Goal: Navigation & Orientation: Find specific page/section

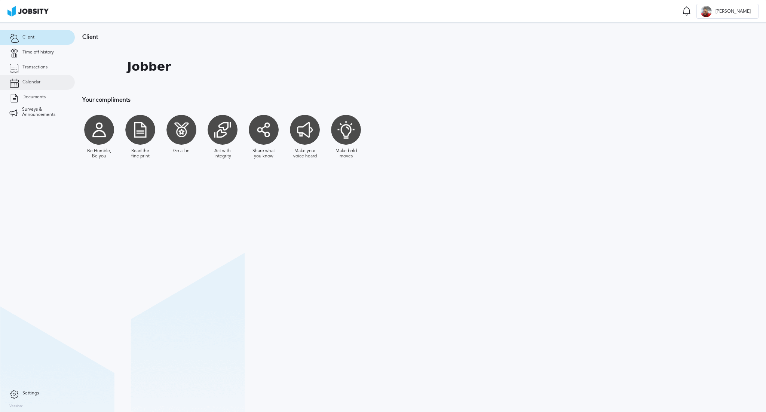
click at [34, 82] on span "Calendar" at bounding box center [31, 82] width 18 height 5
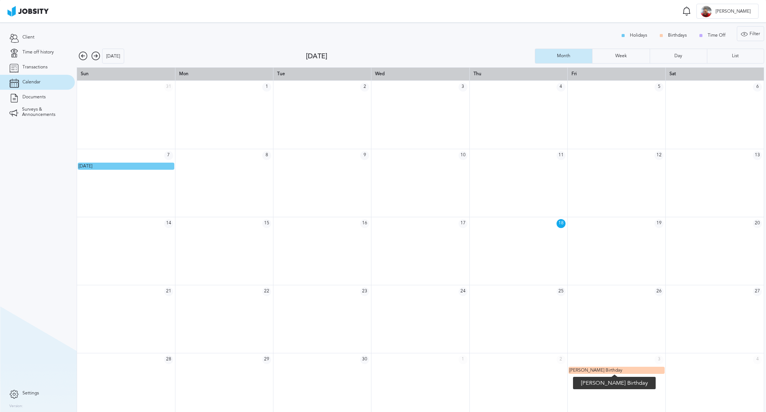
click at [626, 371] on div "[PERSON_NAME] Birthday" at bounding box center [616, 370] width 95 height 6
click at [94, 56] on icon at bounding box center [95, 56] width 9 height 9
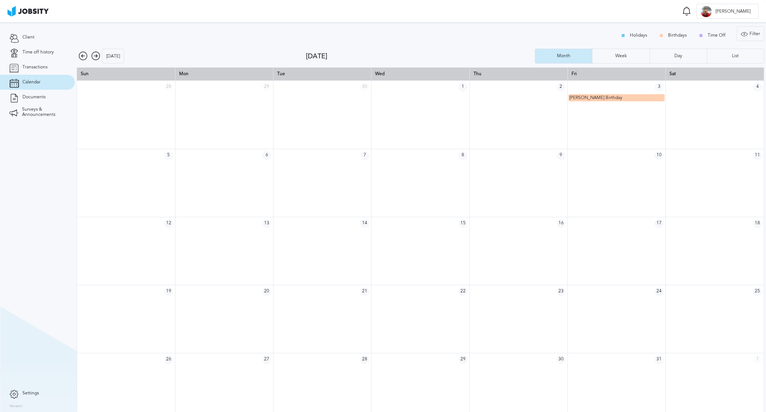
click at [94, 56] on icon at bounding box center [95, 56] width 9 height 9
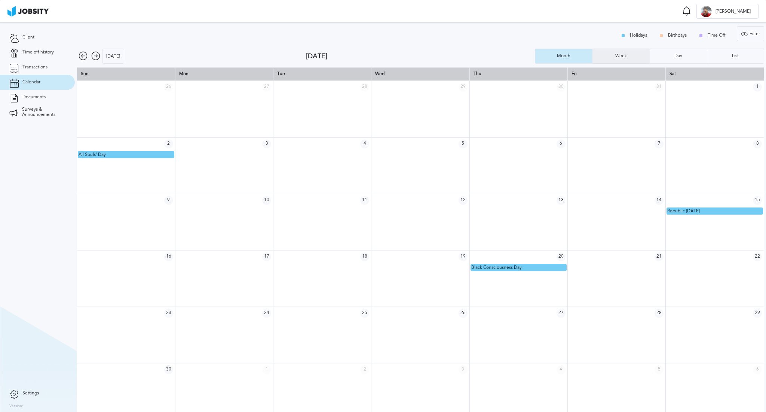
click at [607, 52] on div "Week" at bounding box center [620, 56] width 57 height 15
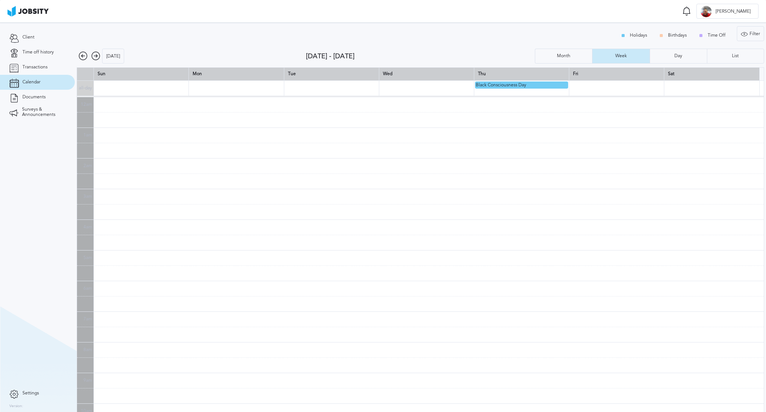
scroll to position [184, 0]
click at [577, 56] on div "Month" at bounding box center [563, 56] width 57 height 15
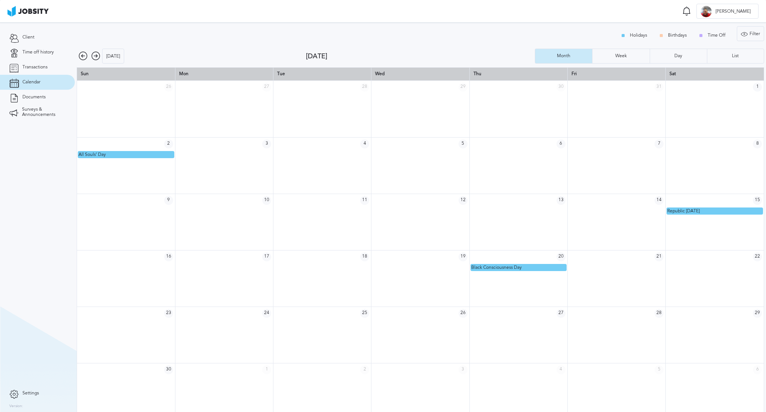
click at [99, 57] on icon at bounding box center [95, 56] width 9 height 9
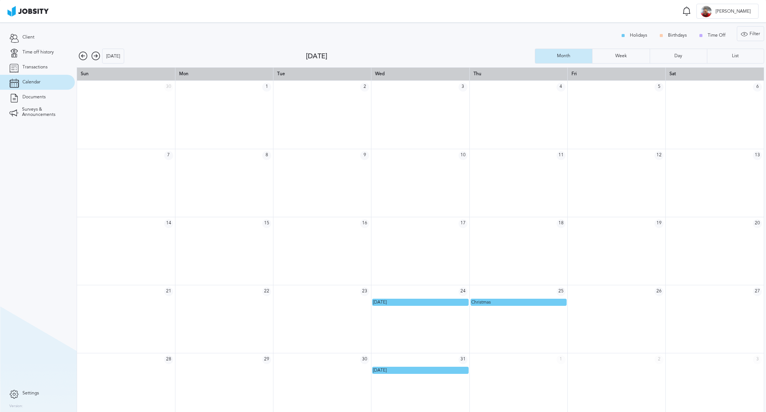
click at [83, 56] on icon at bounding box center [83, 56] width 9 height 9
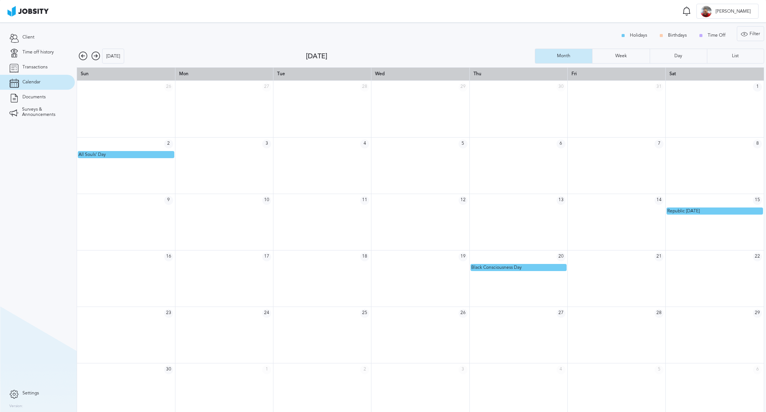
click at [83, 56] on icon at bounding box center [83, 56] width 9 height 9
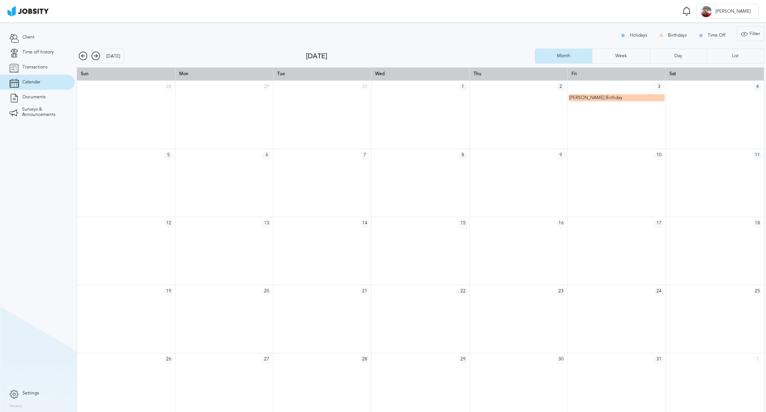
click at [83, 57] on icon at bounding box center [83, 56] width 9 height 9
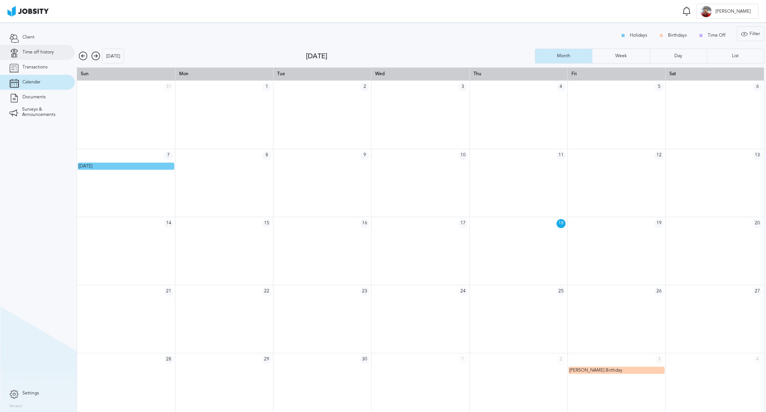
click at [37, 52] on span "Time off history" at bounding box center [37, 52] width 31 height 5
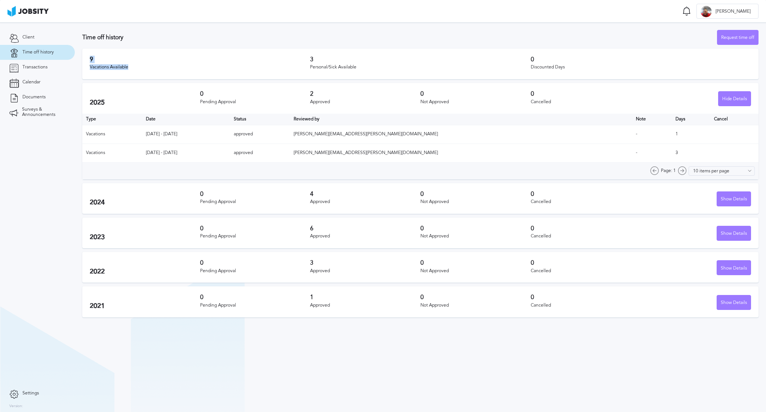
drag, startPoint x: 130, startPoint y: 69, endPoint x: 82, endPoint y: 61, distance: 48.3
click at [82, 61] on div "9 Vacations Available 3 Personal/Sick Available 0 Discounted Days" at bounding box center [420, 64] width 676 height 31
click at [41, 79] on link "Calendar" at bounding box center [37, 82] width 75 height 15
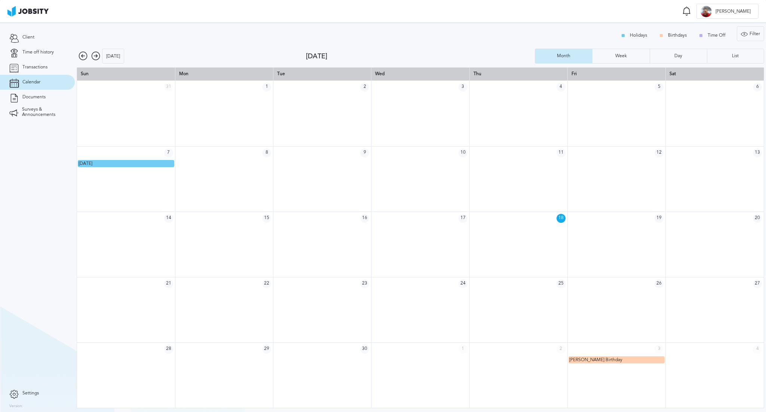
click at [94, 54] on icon at bounding box center [95, 56] width 9 height 9
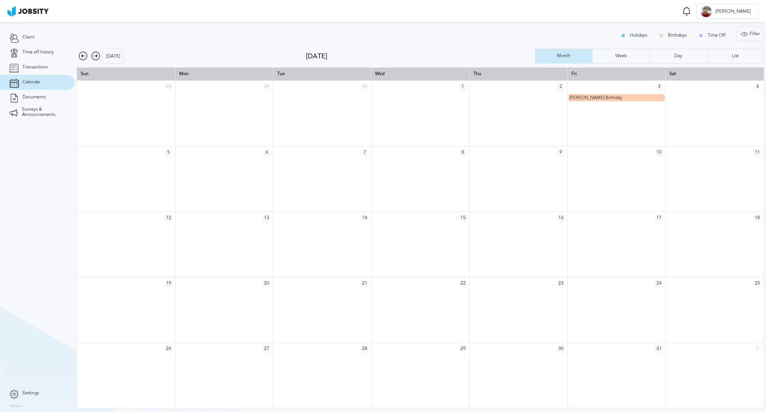
click at [94, 54] on icon at bounding box center [95, 56] width 9 height 9
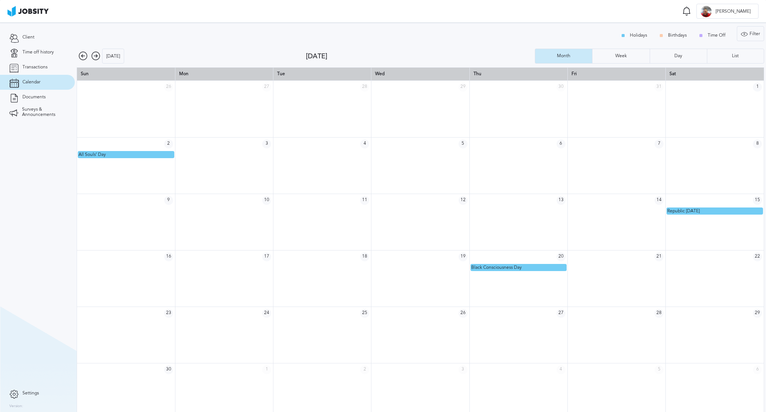
click at [529, 156] on td at bounding box center [518, 154] width 98 height 8
drag, startPoint x: 519, startPoint y: 151, endPoint x: 491, endPoint y: 156, distance: 28.9
click at [491, 156] on td at bounding box center [518, 154] width 98 height 8
click at [492, 156] on td at bounding box center [518, 154] width 98 height 8
